Goal: Register for event/course

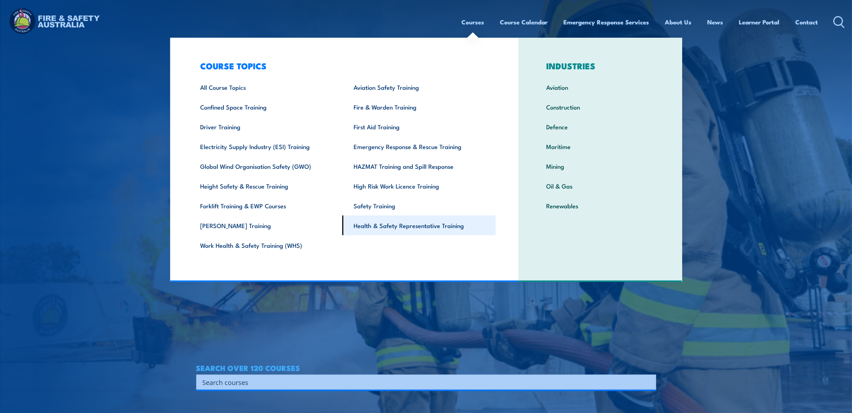
click at [383, 224] on link "Health & Safety Representative Training" at bounding box center [420, 226] width 154 height 20
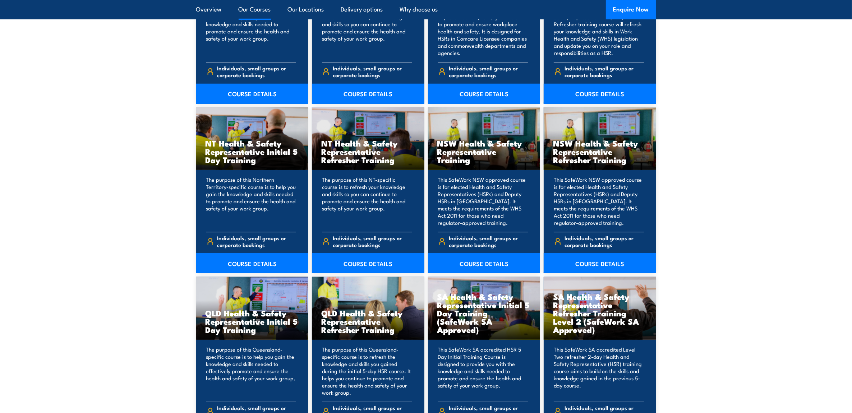
scroll to position [824, 0]
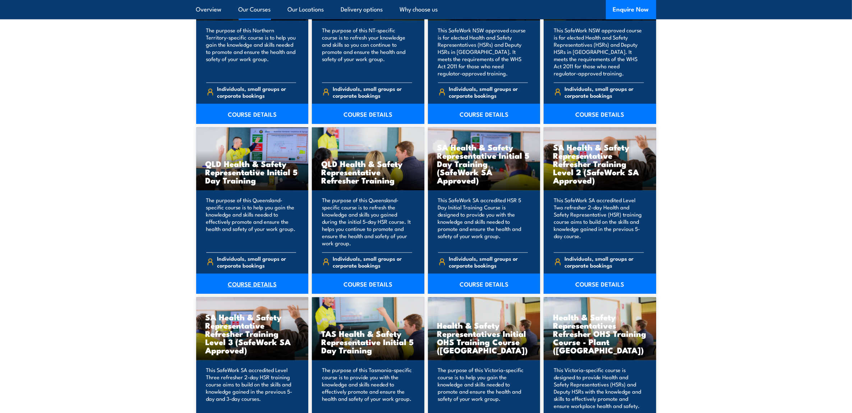
click at [257, 279] on link "COURSE DETAILS" at bounding box center [252, 284] width 113 height 20
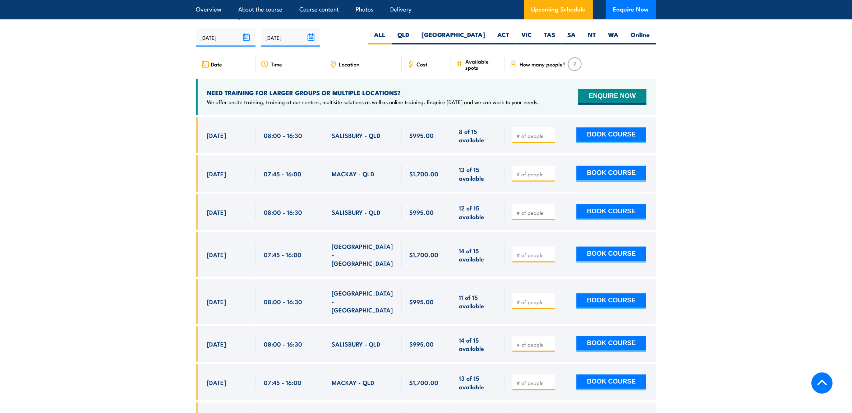
scroll to position [1198, 0]
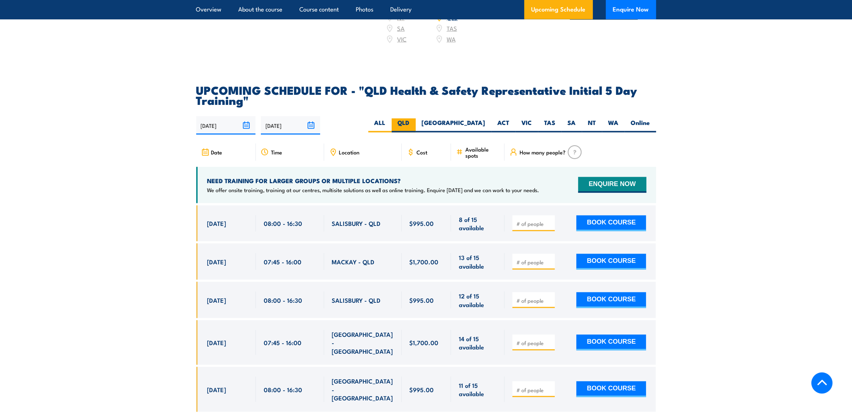
click at [416, 123] on label "QLD" at bounding box center [404, 126] width 24 height 14
click at [414, 123] on input "QLD" at bounding box center [412, 121] width 5 height 5
radio input "true"
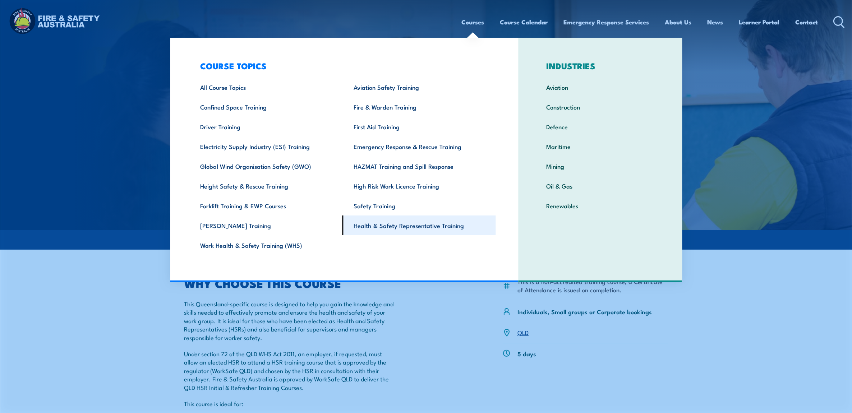
click at [418, 224] on link "Health & Safety Representative Training" at bounding box center [420, 226] width 154 height 20
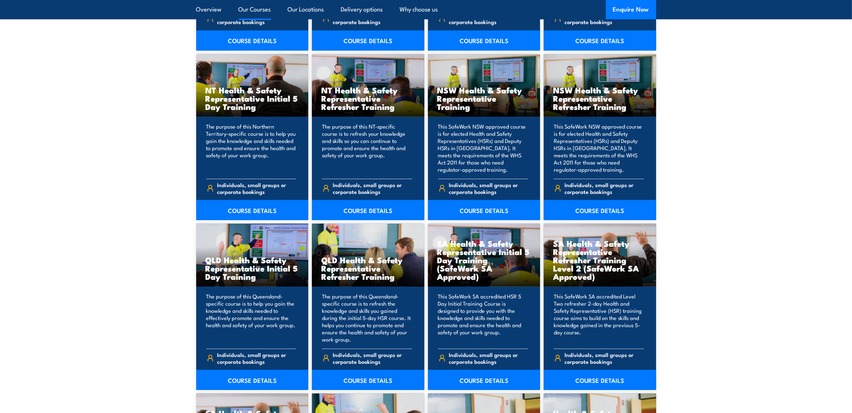
scroll to position [749, 0]
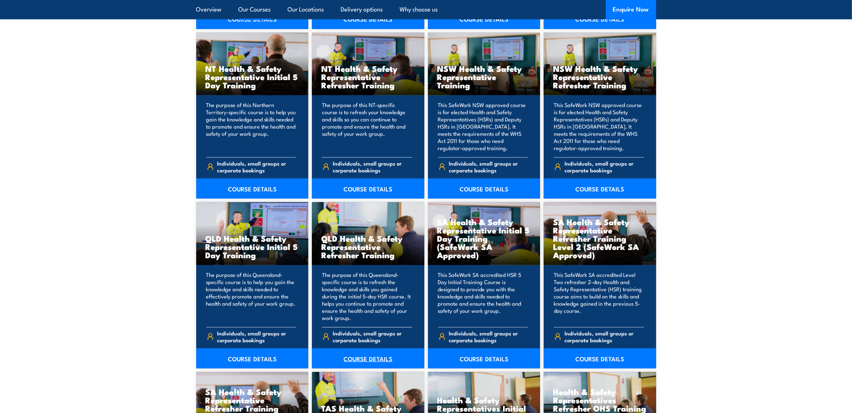
click at [356, 362] on link "COURSE DETAILS" at bounding box center [368, 359] width 113 height 20
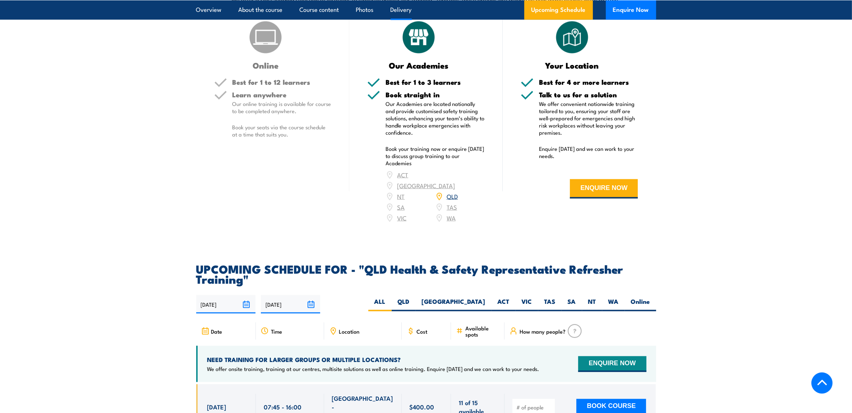
scroll to position [1048, 0]
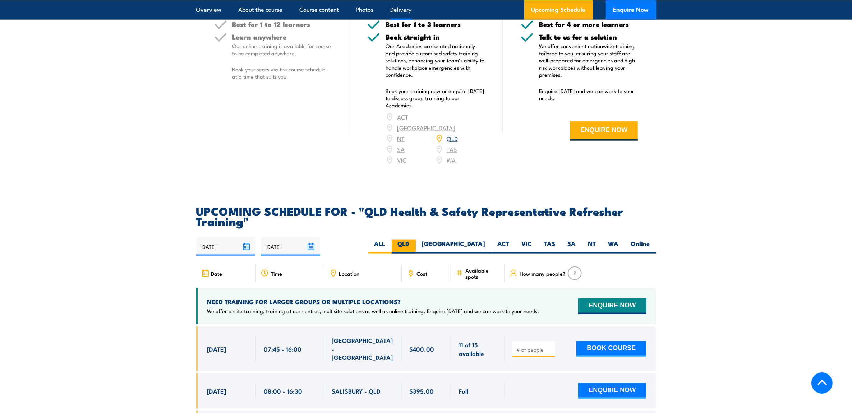
click at [416, 249] on label "QLD" at bounding box center [404, 247] width 24 height 14
click at [414, 244] on input "QLD" at bounding box center [412, 242] width 5 height 5
radio input "true"
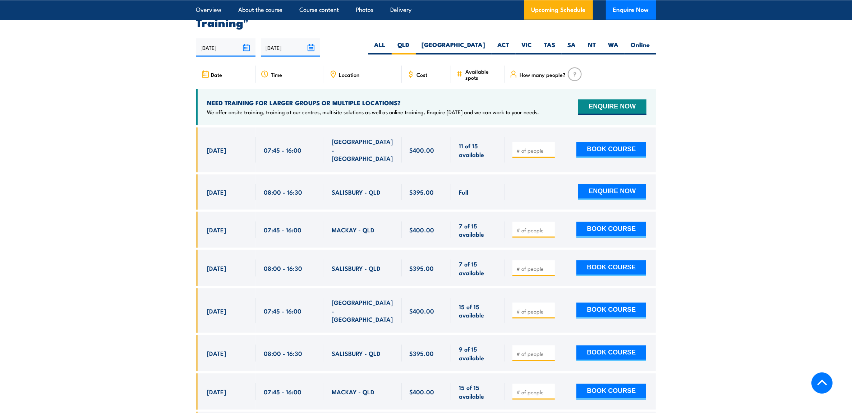
scroll to position [1260, 0]
